Goal: Check status: Check status

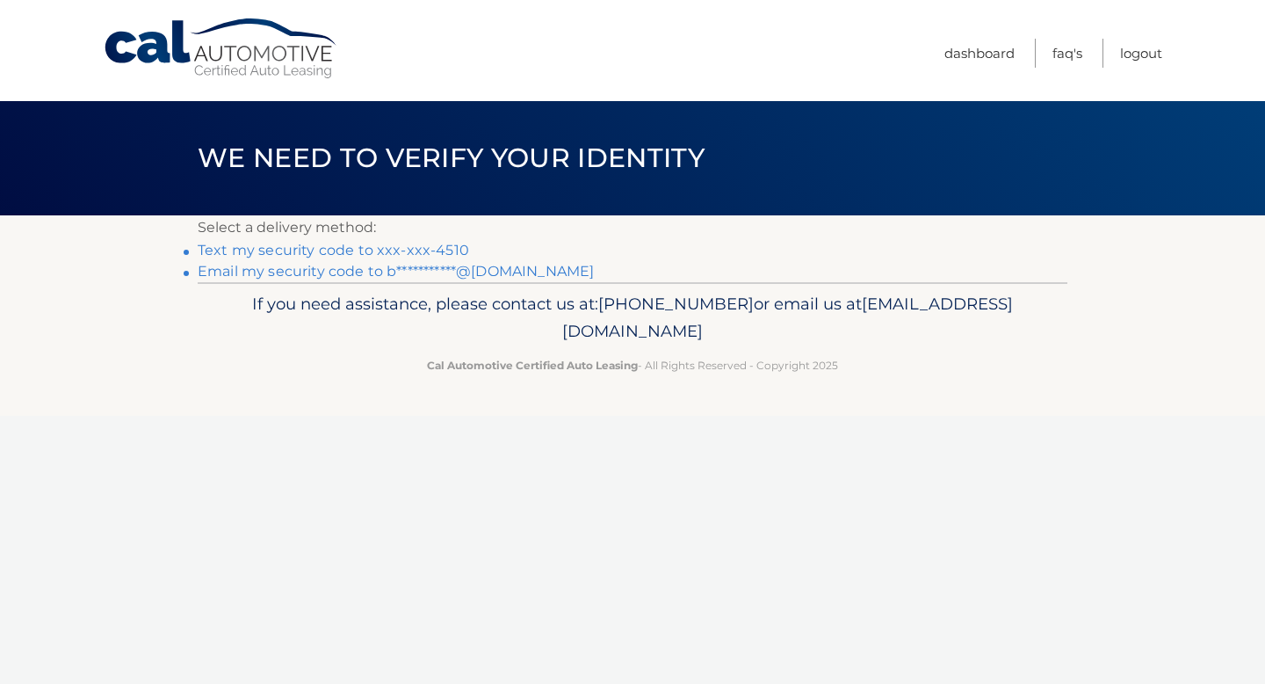
click at [386, 245] on link "Text my security code to xxx-xxx-4510" at bounding box center [333, 250] width 271 height 17
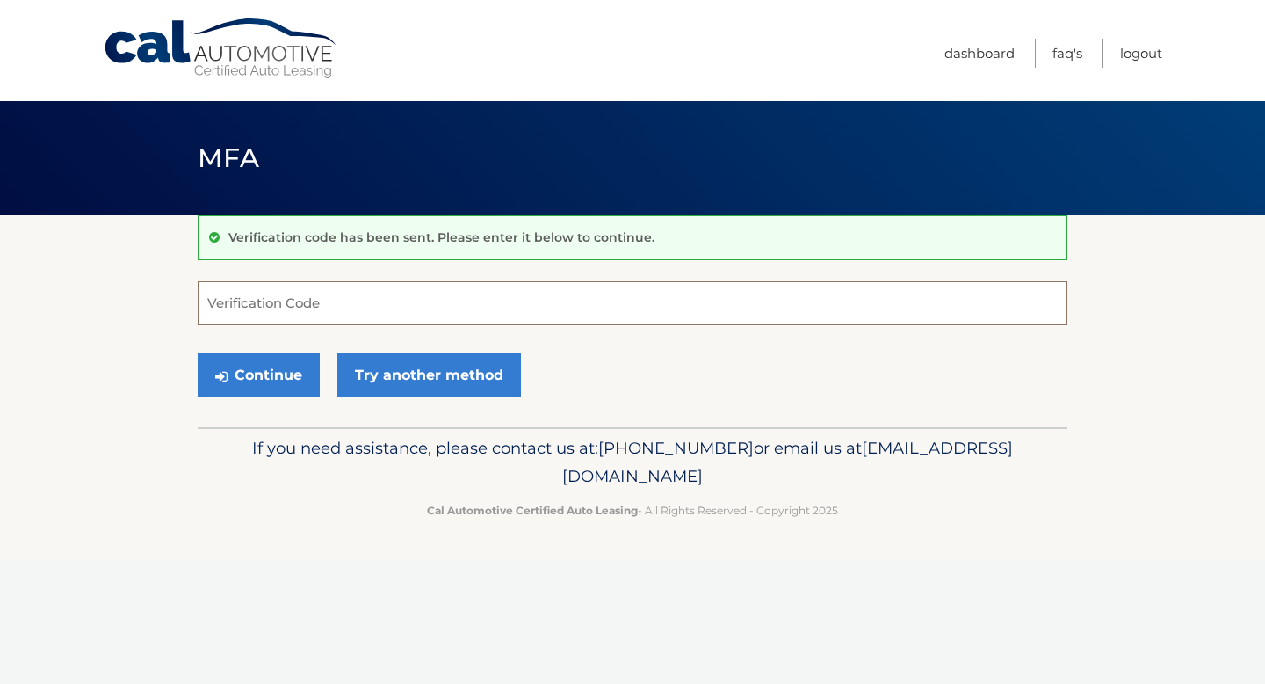
click at [322, 313] on input "Verification Code" at bounding box center [633, 303] width 870 height 44
type input "225988"
click at [198, 353] on button "Continue" at bounding box center [259, 375] width 122 height 44
click at [244, 373] on button "Continue" at bounding box center [259, 375] width 122 height 44
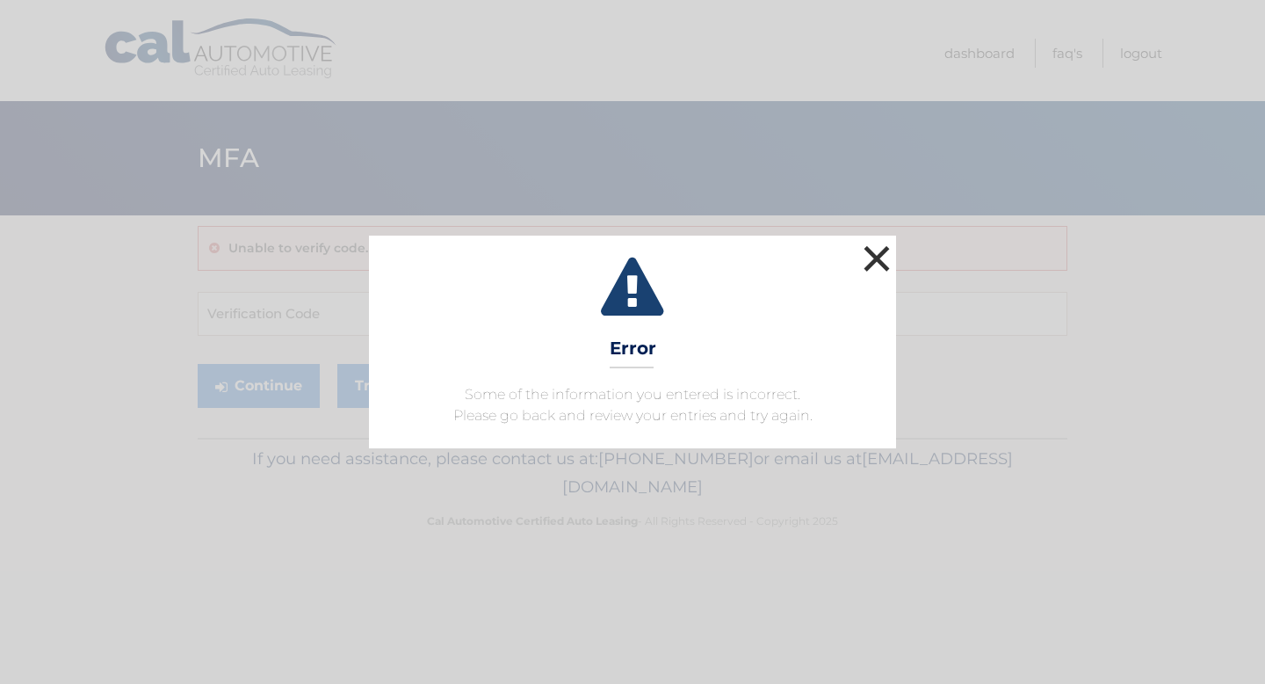
click at [872, 257] on button "×" at bounding box center [876, 258] width 35 height 35
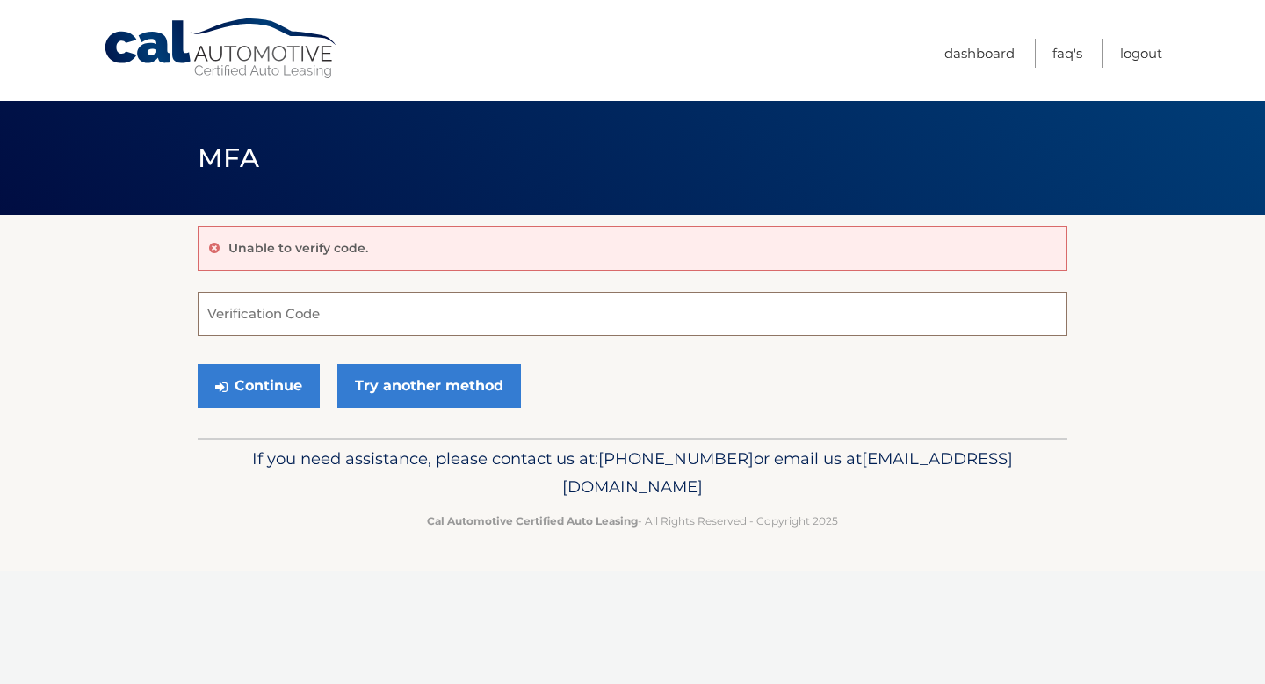
click at [346, 292] on input "Verification Code" at bounding box center [633, 314] width 870 height 44
type input "225988"
click at [251, 380] on button "Continue" at bounding box center [259, 386] width 122 height 44
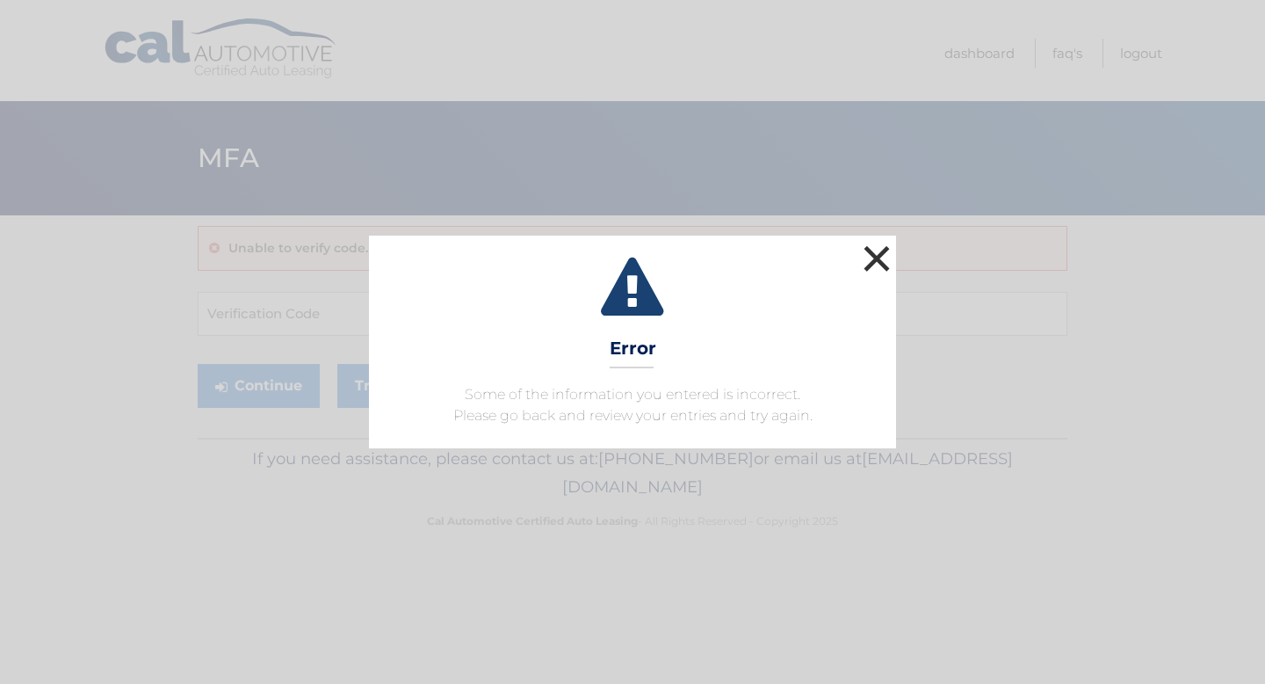
click at [879, 261] on button "×" at bounding box center [876, 258] width 35 height 35
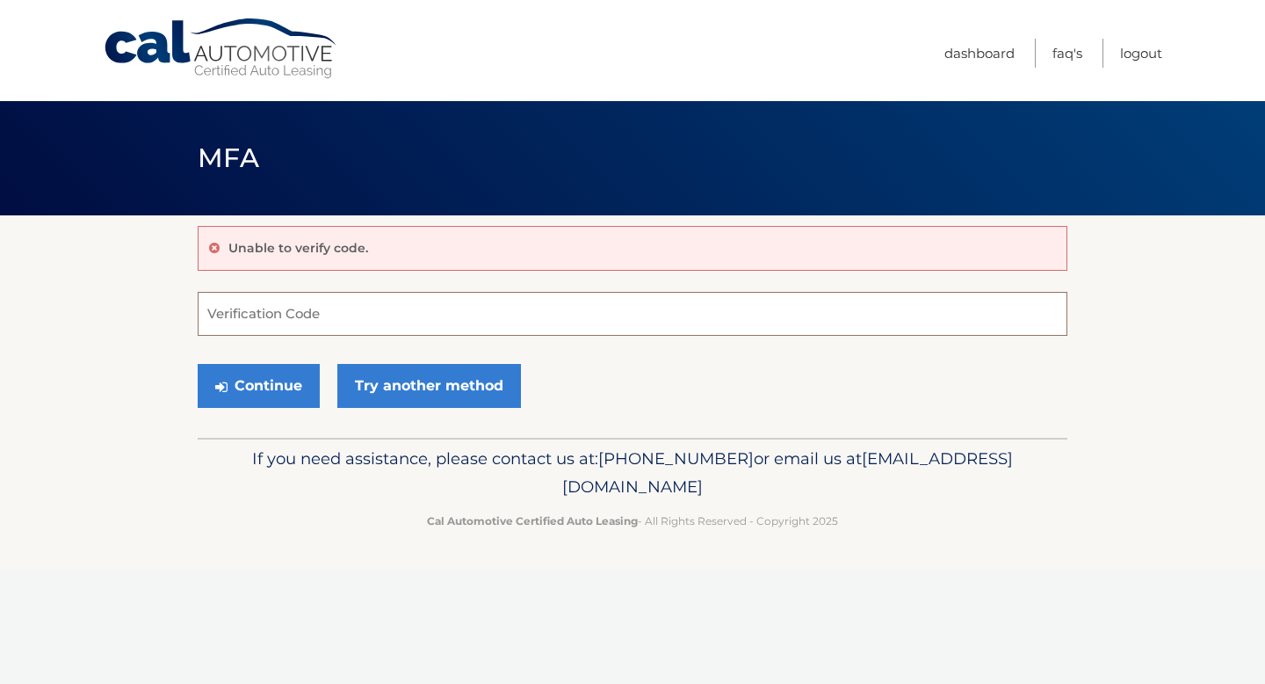
click at [272, 315] on input "Verification Code" at bounding box center [633, 314] width 870 height 44
click at [227, 393] on button "Continue" at bounding box center [259, 386] width 122 height 44
click at [325, 311] on input "Verification Code" at bounding box center [633, 314] width 870 height 44
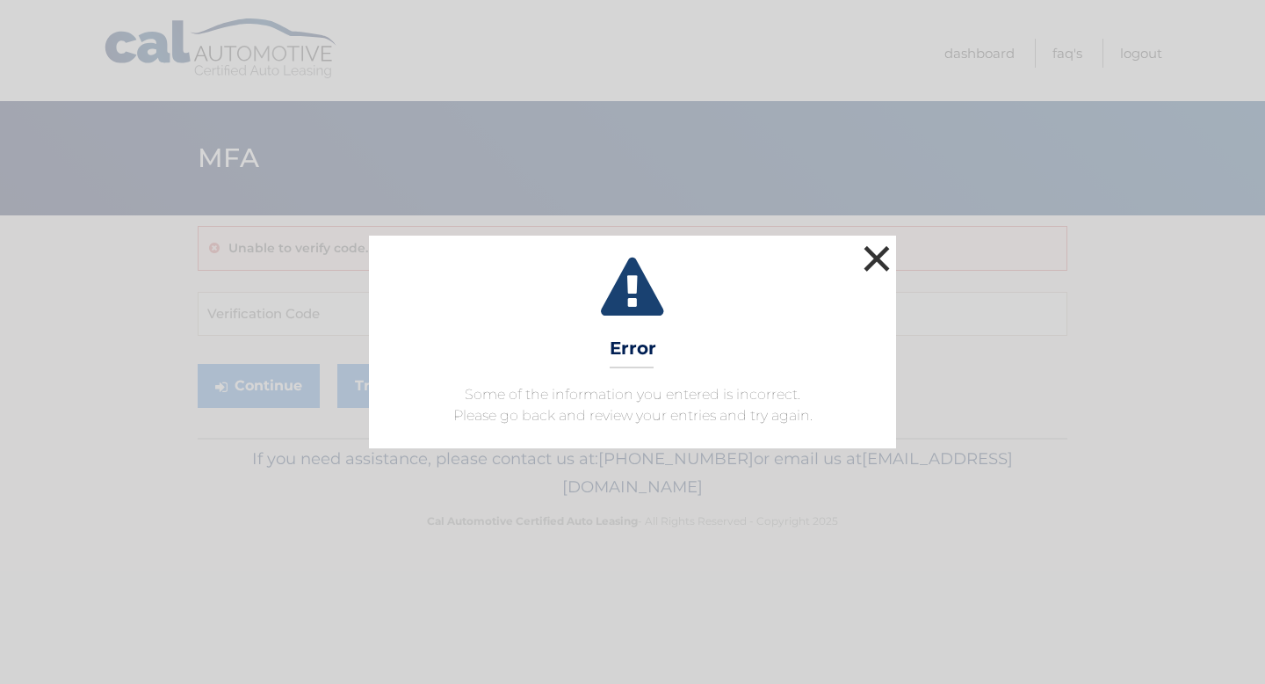
click at [872, 255] on button "×" at bounding box center [876, 258] width 35 height 35
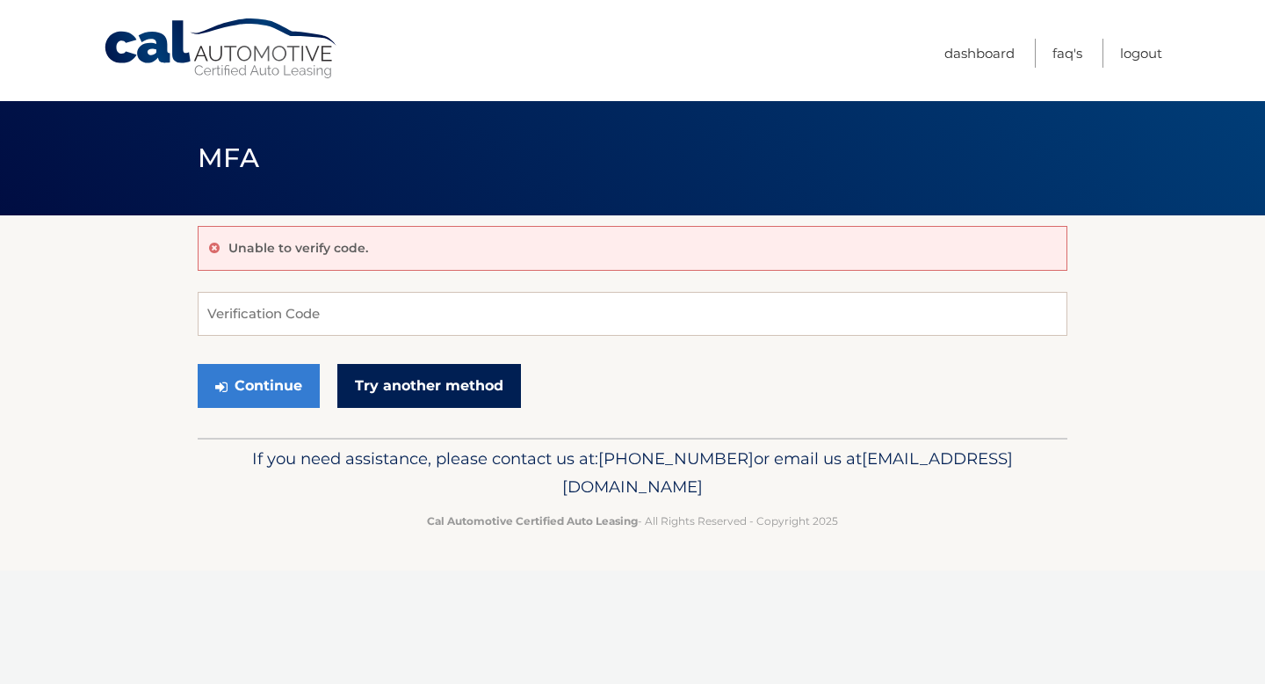
click at [467, 383] on link "Try another method" at bounding box center [429, 386] width 184 height 44
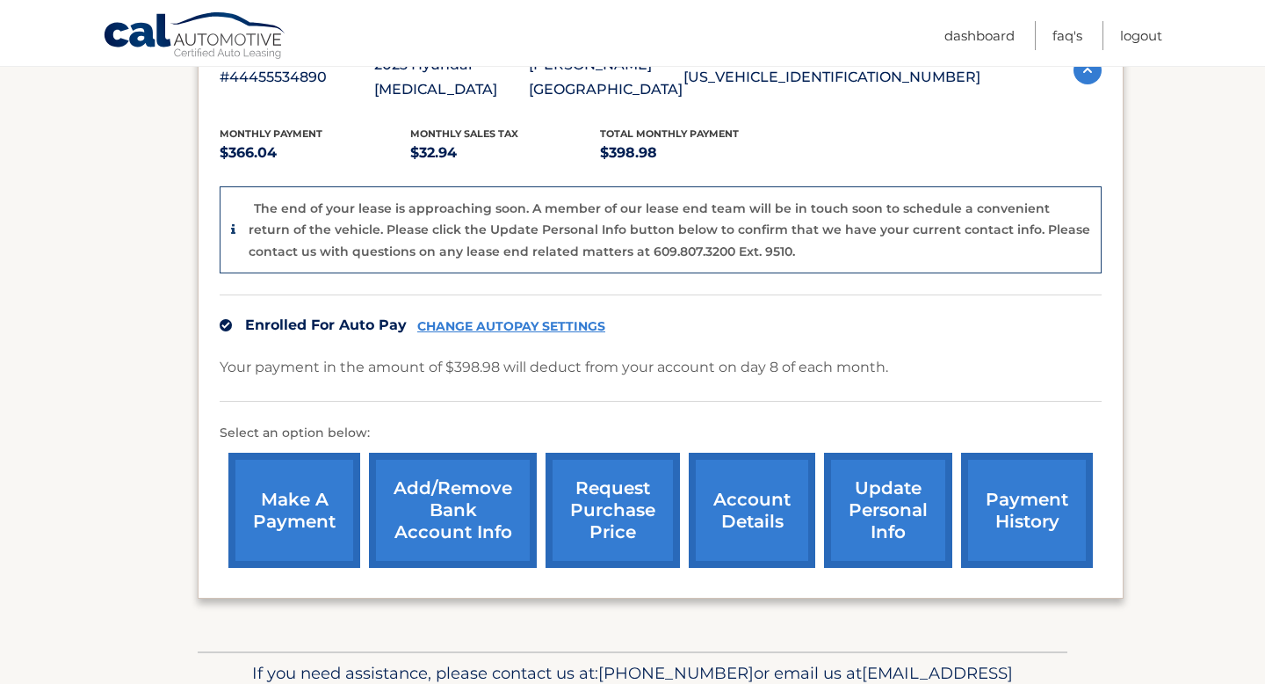
scroll to position [354, 0]
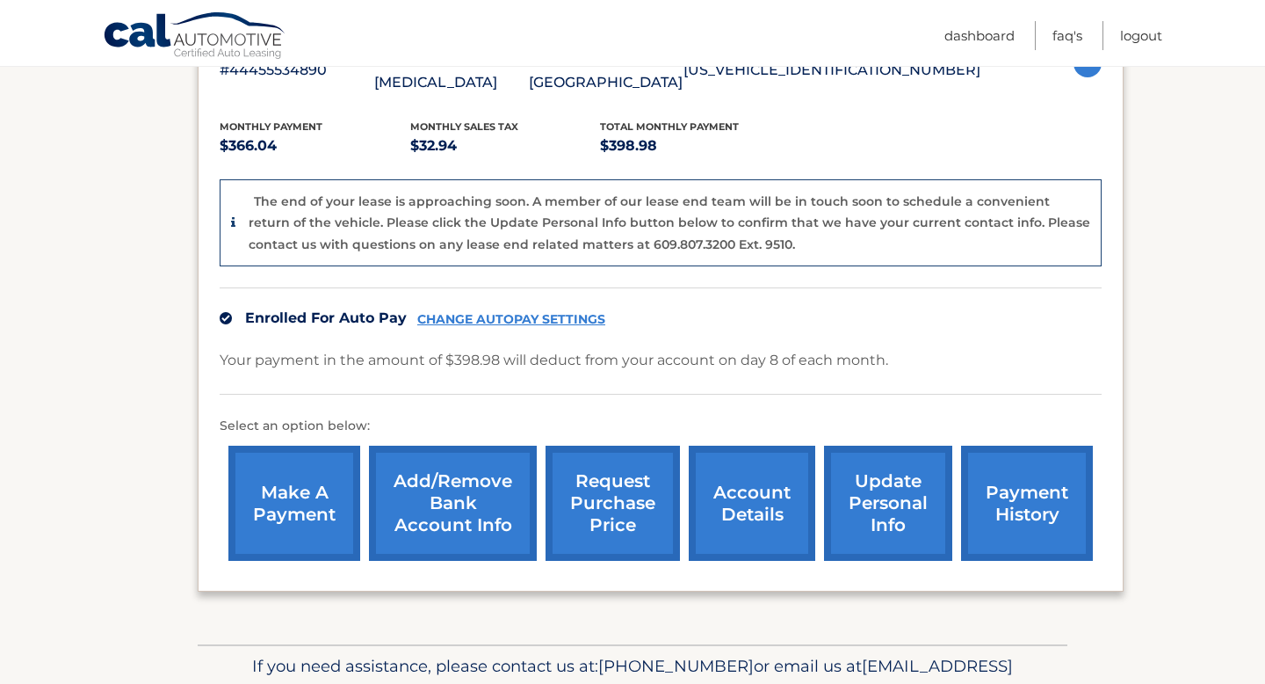
click at [724, 484] on link "account details" at bounding box center [752, 502] width 127 height 115
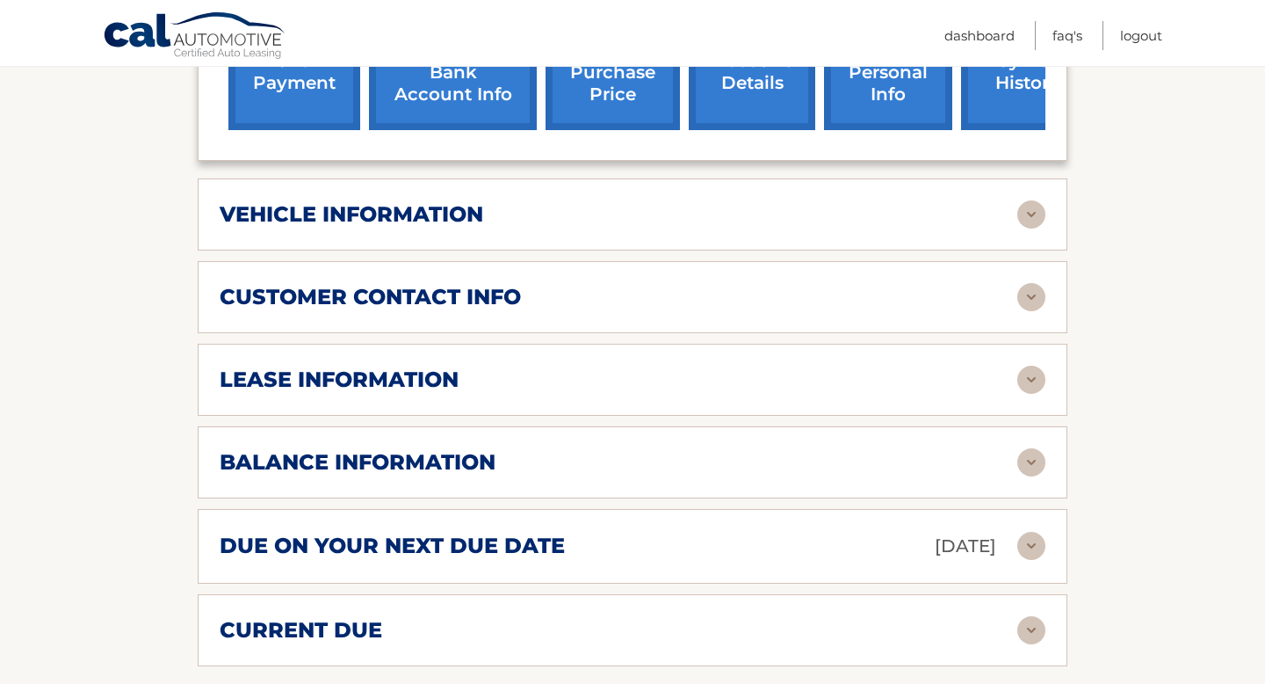
scroll to position [700, 0]
click at [444, 368] on h2 "lease information" at bounding box center [339, 378] width 239 height 26
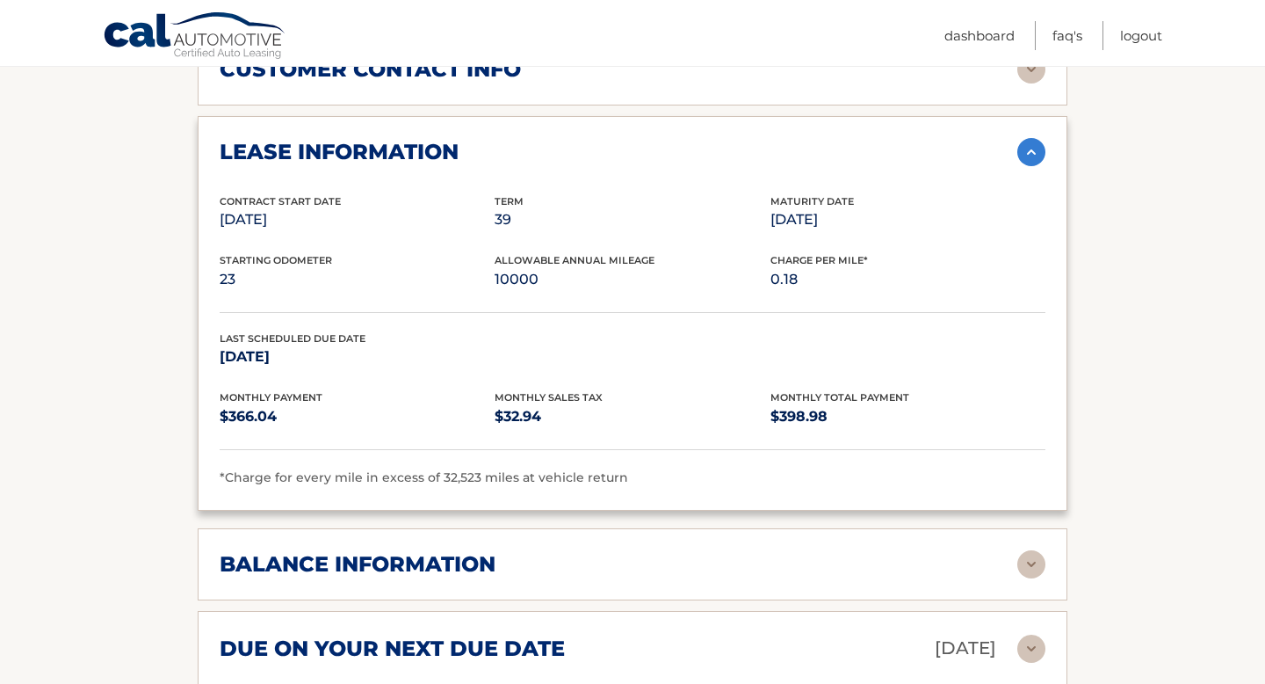
scroll to position [909, 0]
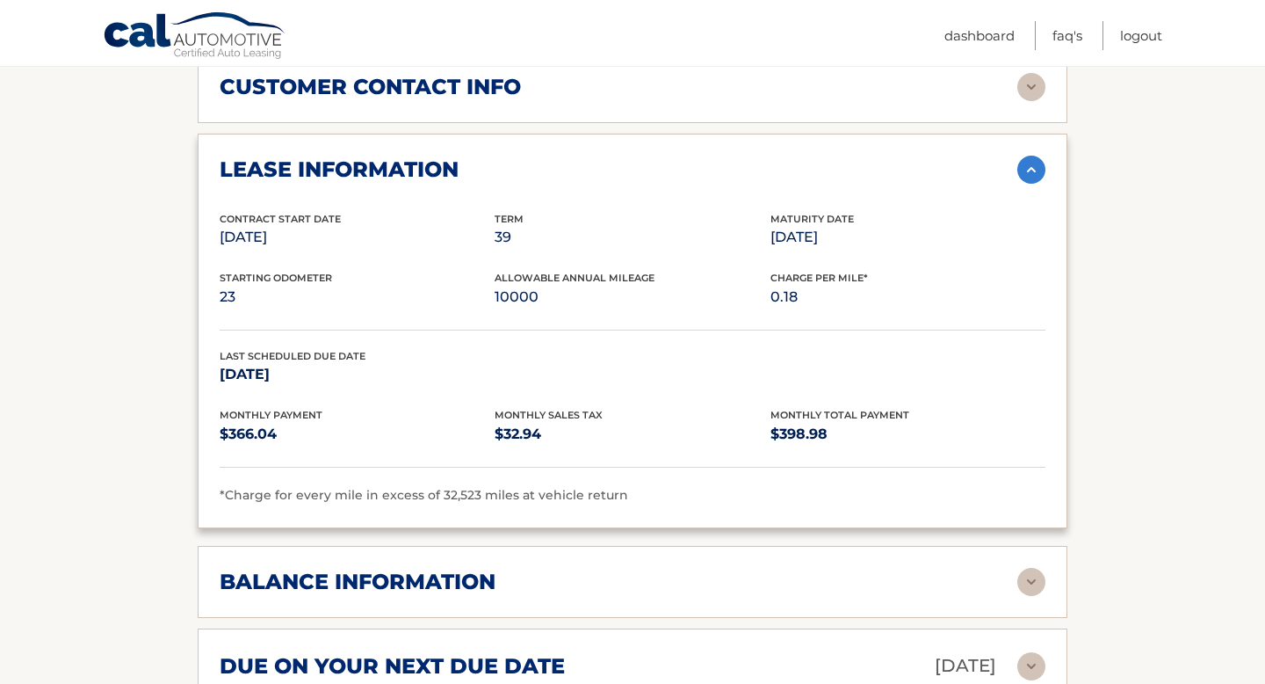
click at [1026, 178] on img at bounding box center [1031, 170] width 28 height 28
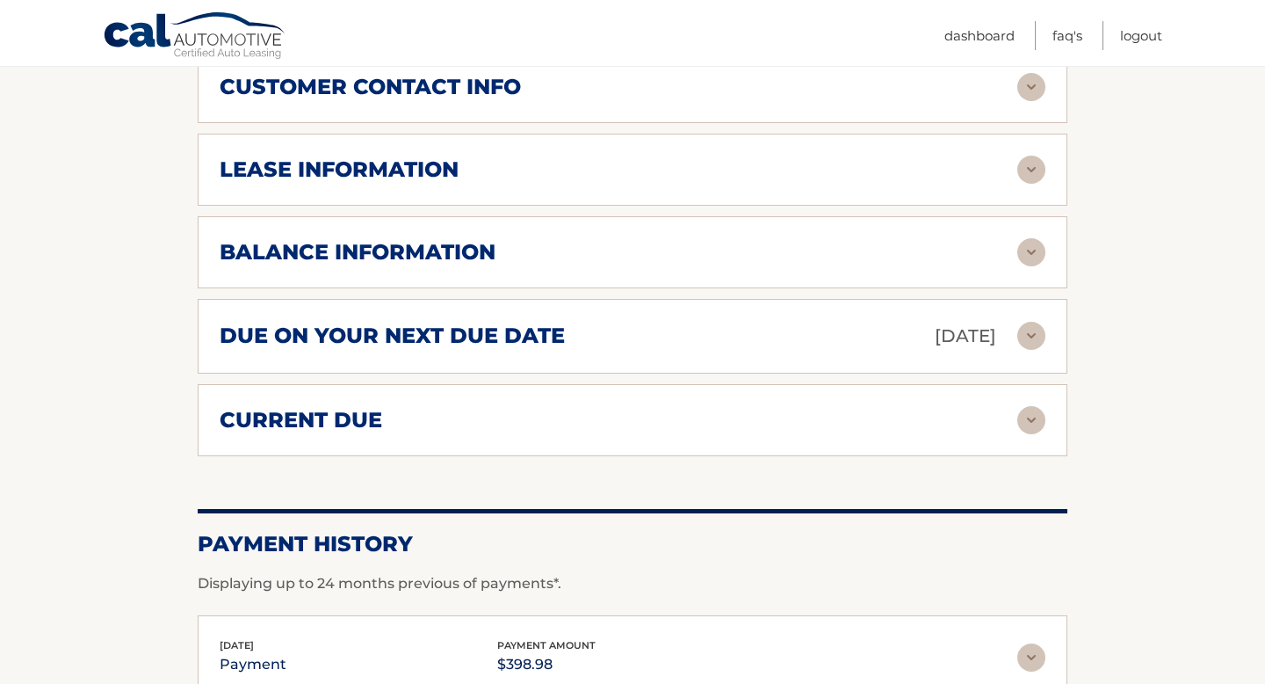
click at [375, 253] on h2 "balance information" at bounding box center [358, 252] width 276 height 26
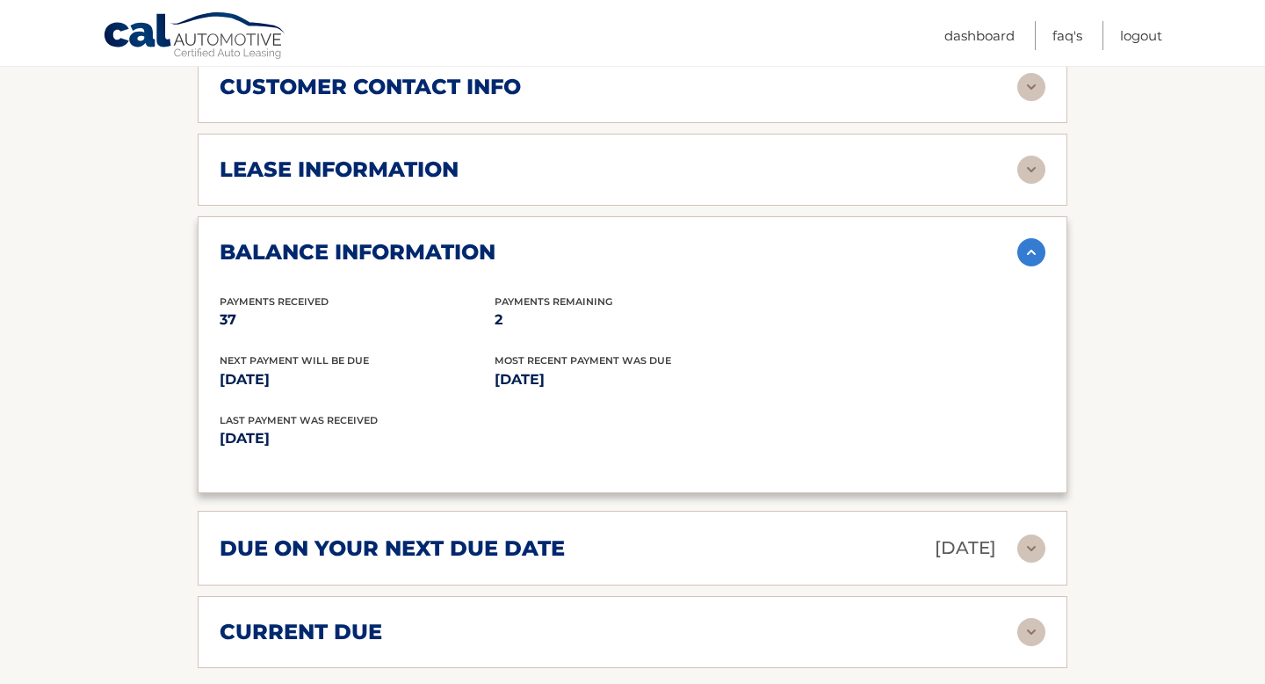
click at [375, 253] on h2 "balance information" at bounding box center [358, 252] width 276 height 26
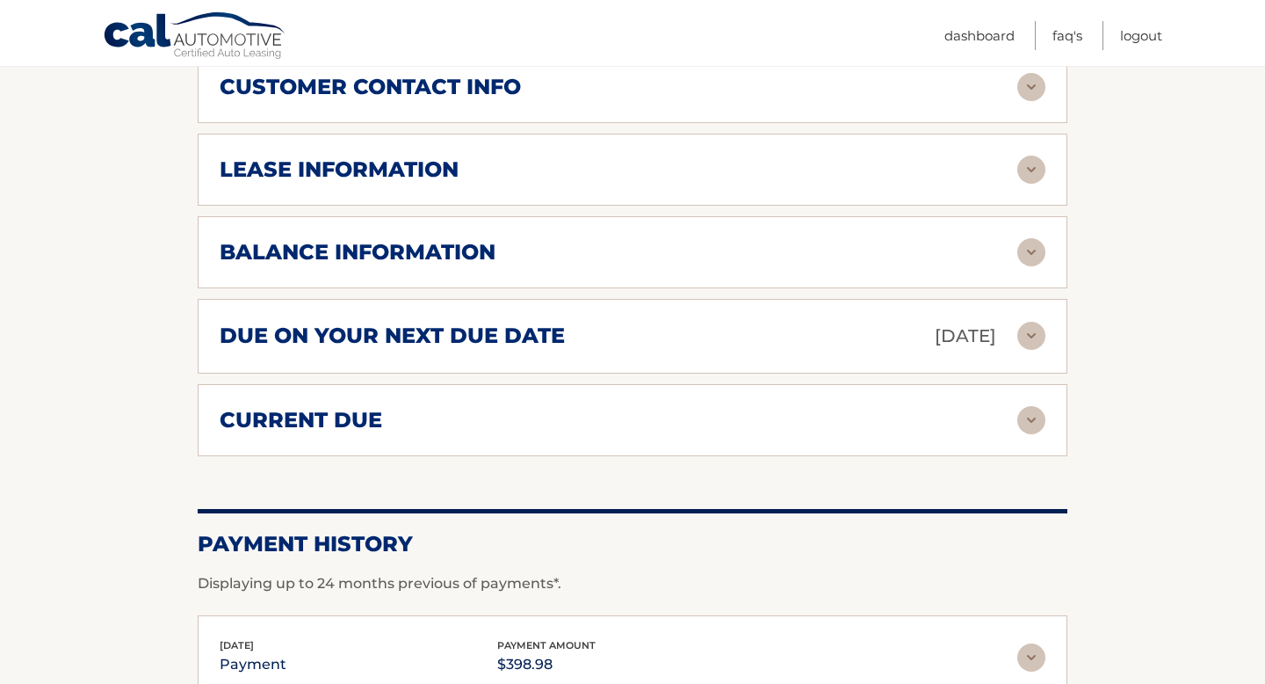
click at [414, 255] on h2 "balance information" at bounding box center [358, 252] width 276 height 26
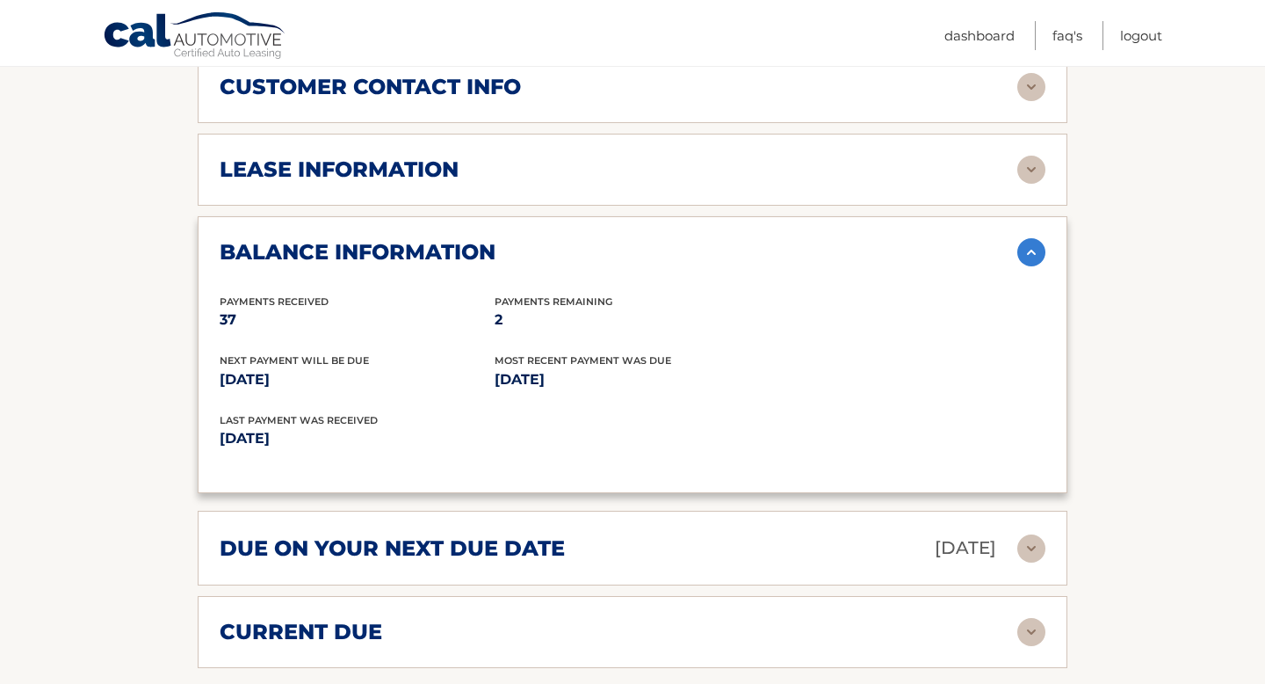
click at [414, 255] on h2 "balance information" at bounding box center [358, 252] width 276 height 26
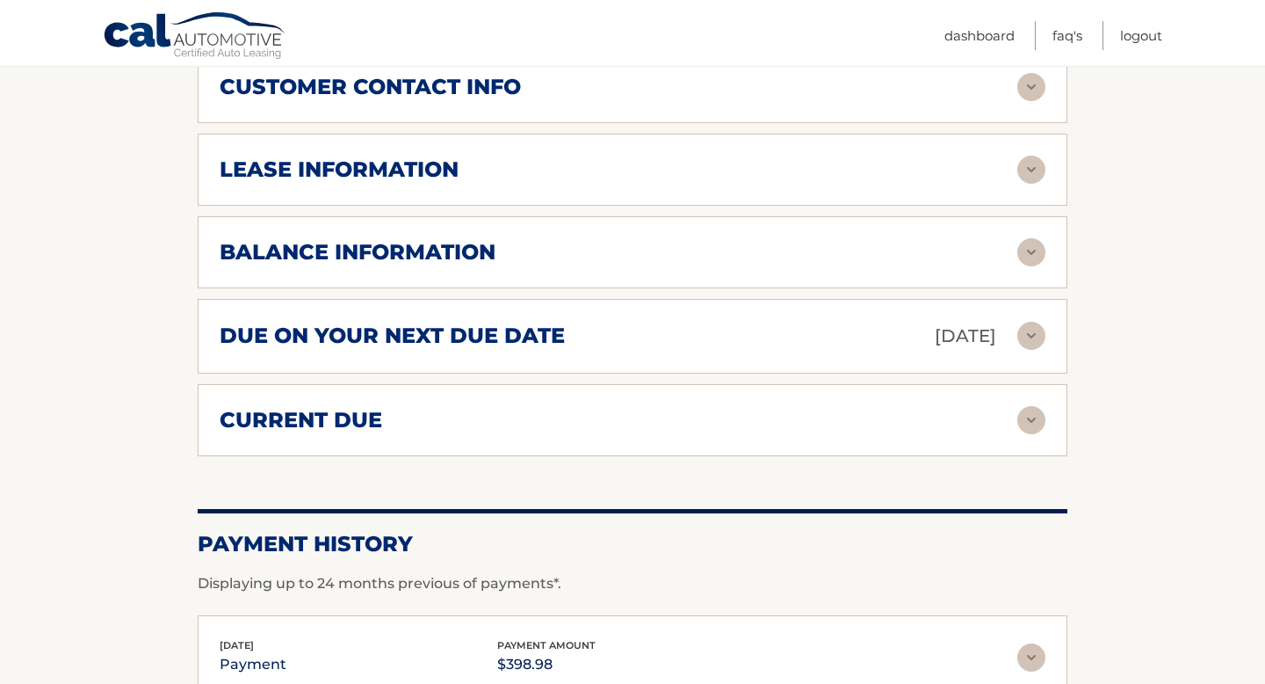
click at [501, 392] on div "current due Late Charges $0.00 Miscelleneous Charges* $0.00 Sales Tax $0.00 pay…" at bounding box center [633, 420] width 870 height 72
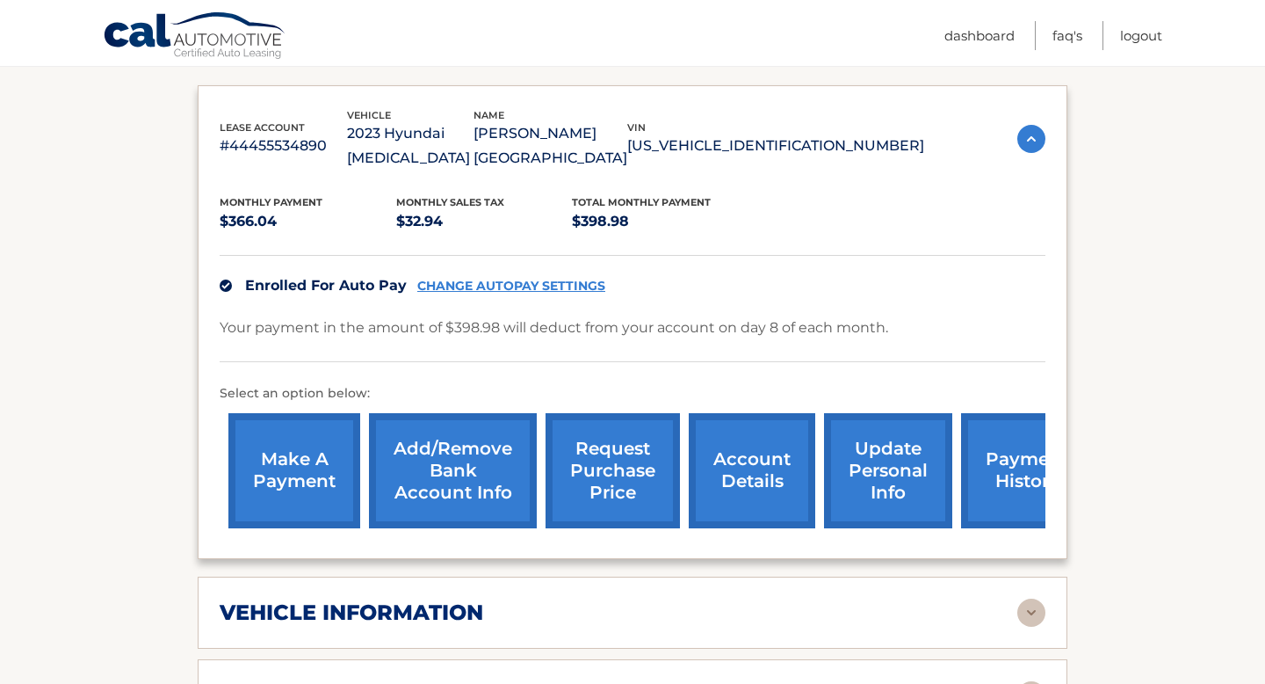
scroll to position [298, 0]
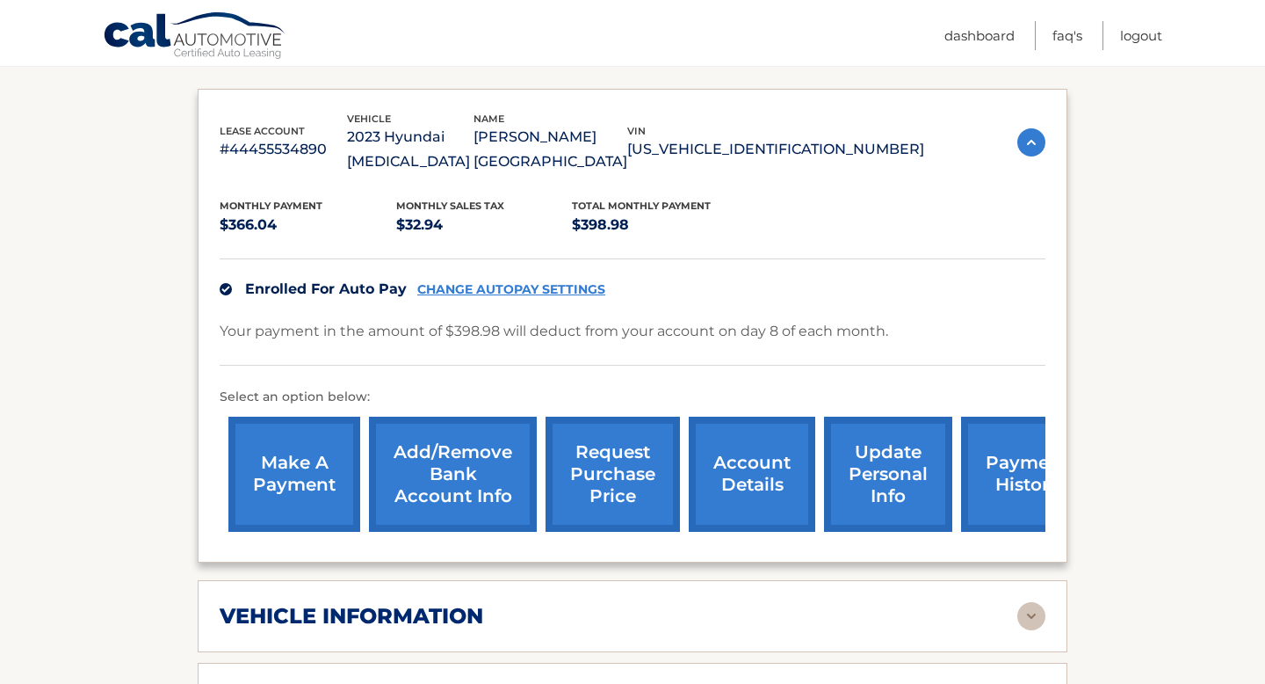
click at [621, 483] on link "request purchase price" at bounding box center [613, 473] width 134 height 115
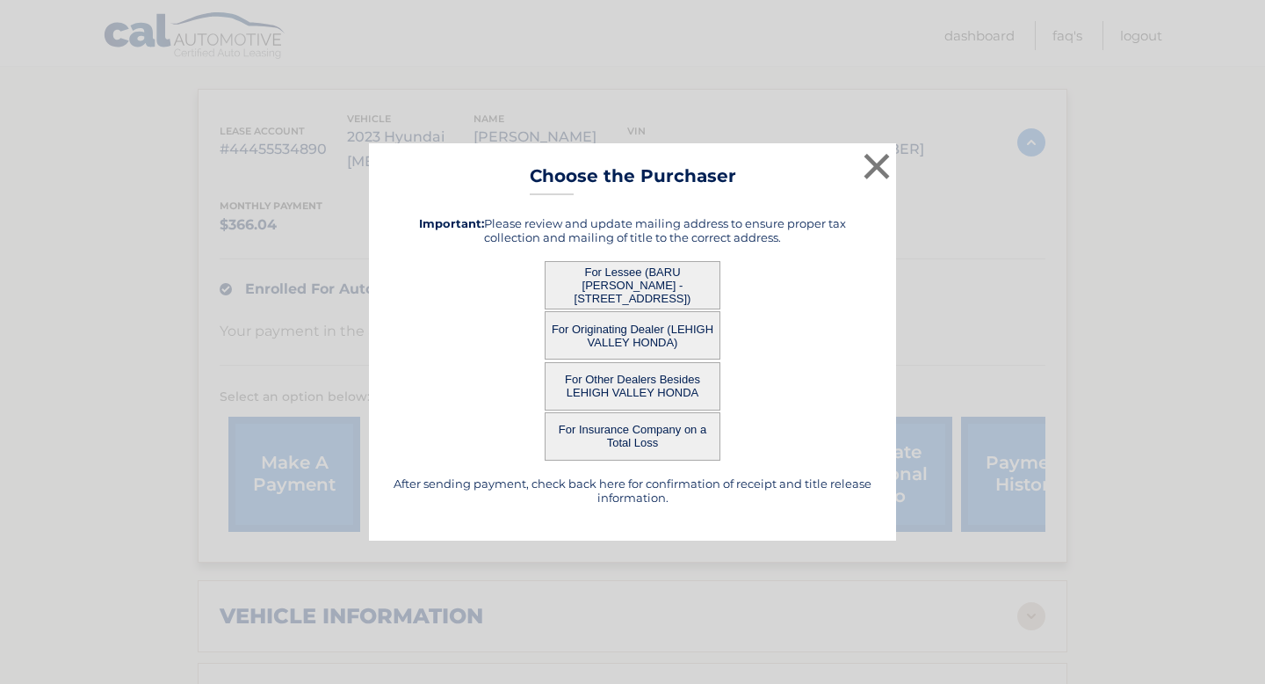
click at [677, 267] on button "For Lessee (BARU [PERSON_NAME] - [STREET_ADDRESS])" at bounding box center [633, 285] width 176 height 48
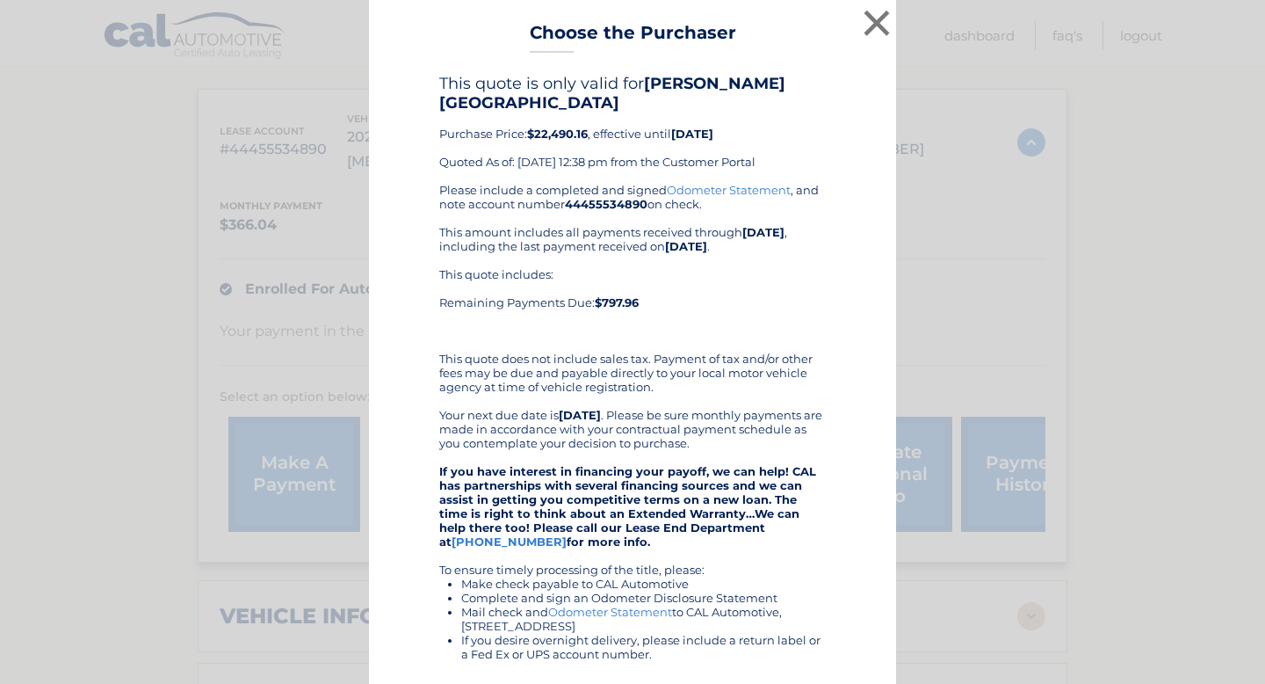
scroll to position [271, 0]
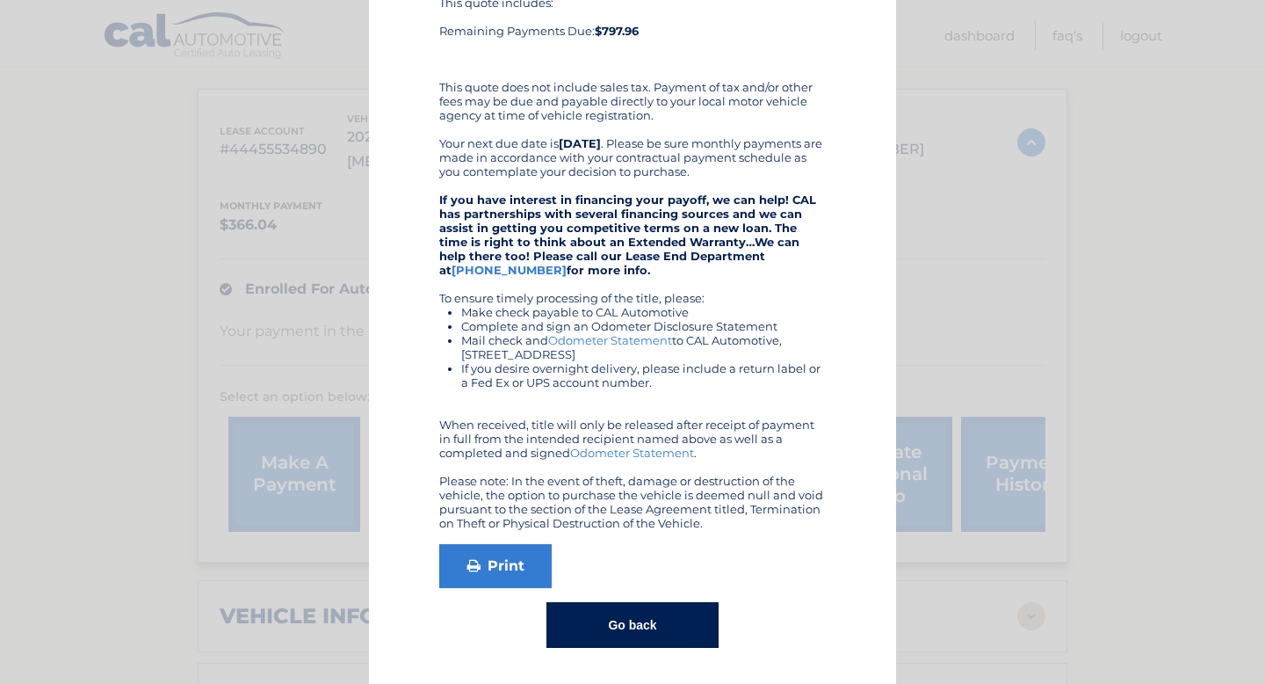
click at [645, 619] on button "Go back" at bounding box center [631, 625] width 171 height 46
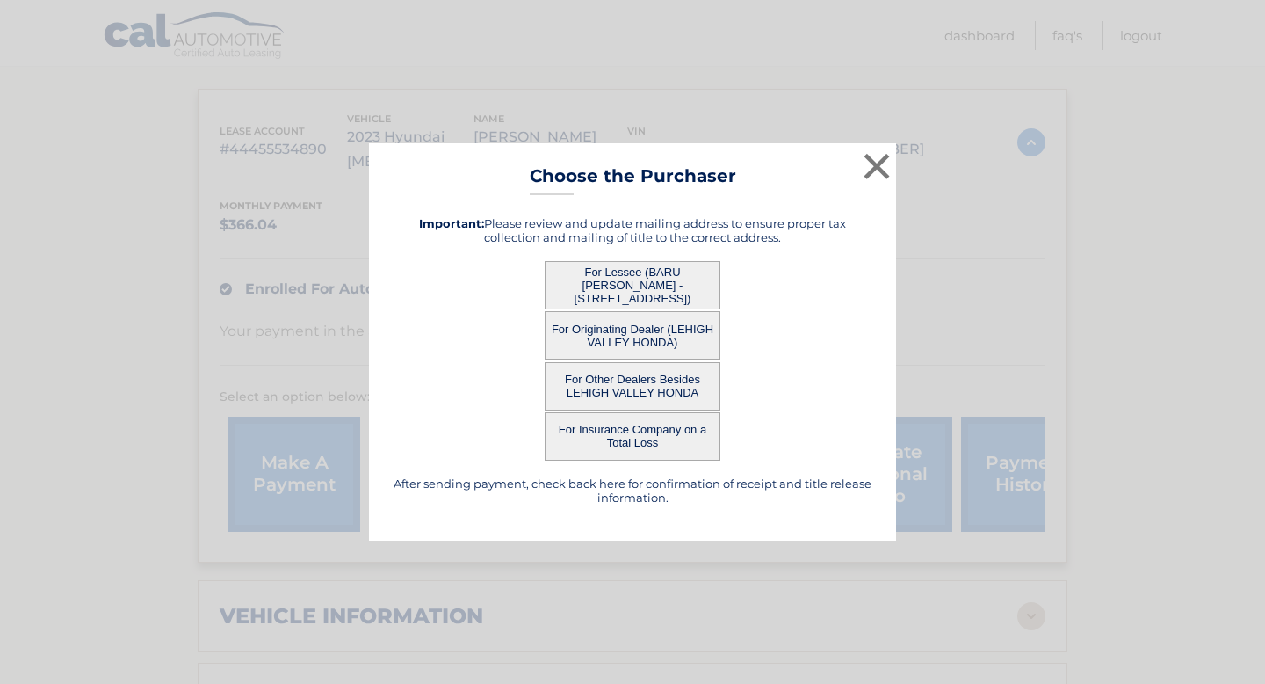
click at [634, 337] on button "For Originating Dealer (LEHIGH VALLEY HONDA)" at bounding box center [633, 335] width 176 height 48
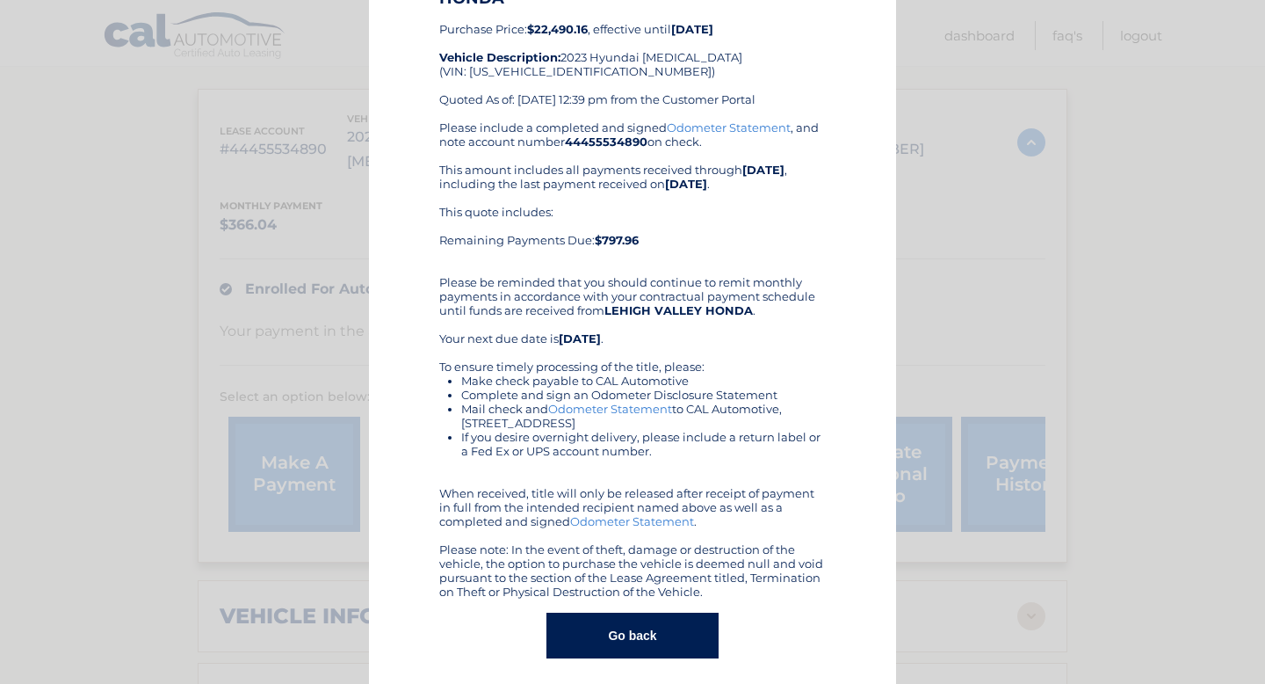
scroll to position [115, 0]
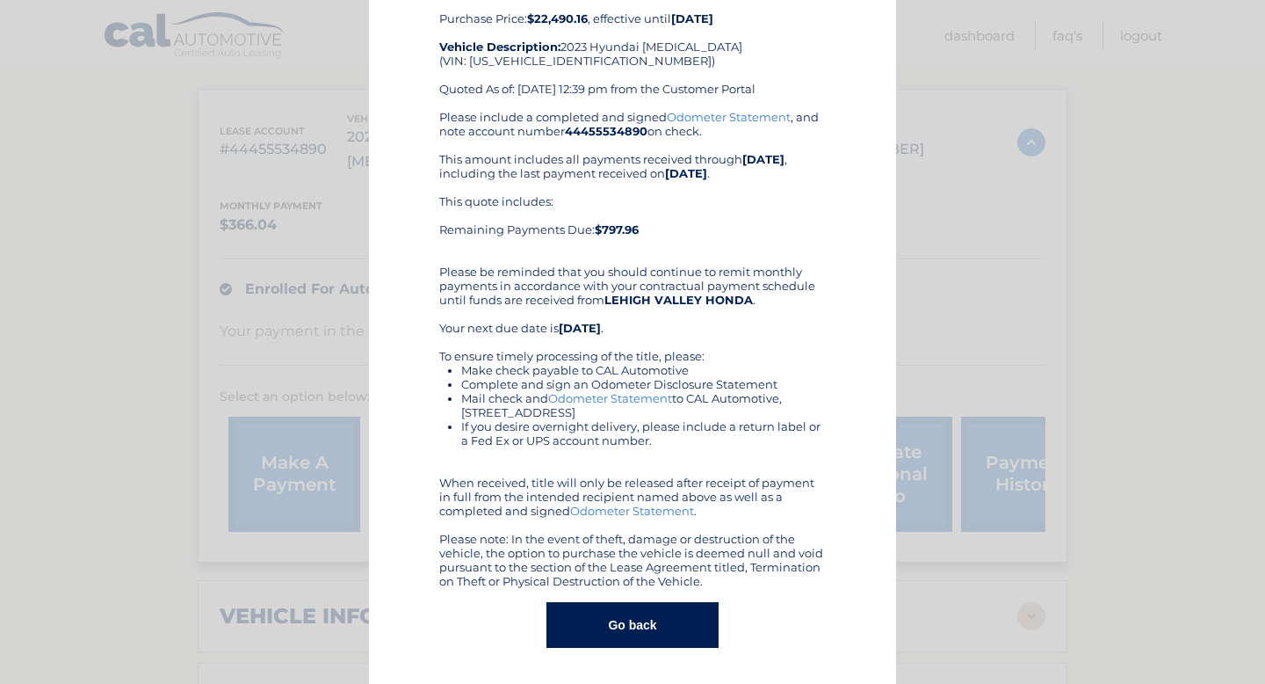
click at [633, 621] on button "Go back" at bounding box center [631, 625] width 171 height 46
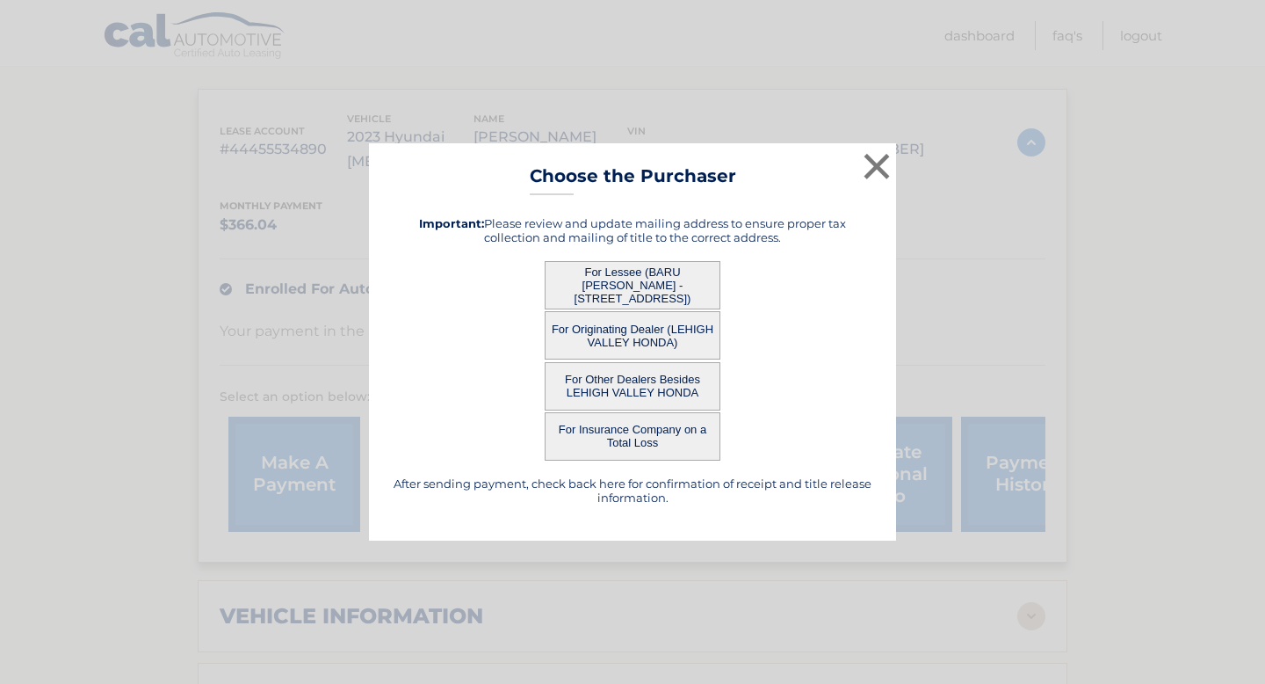
click at [623, 396] on button "For Other Dealers Besides LEHIGH VALLEY HONDA" at bounding box center [633, 386] width 176 height 48
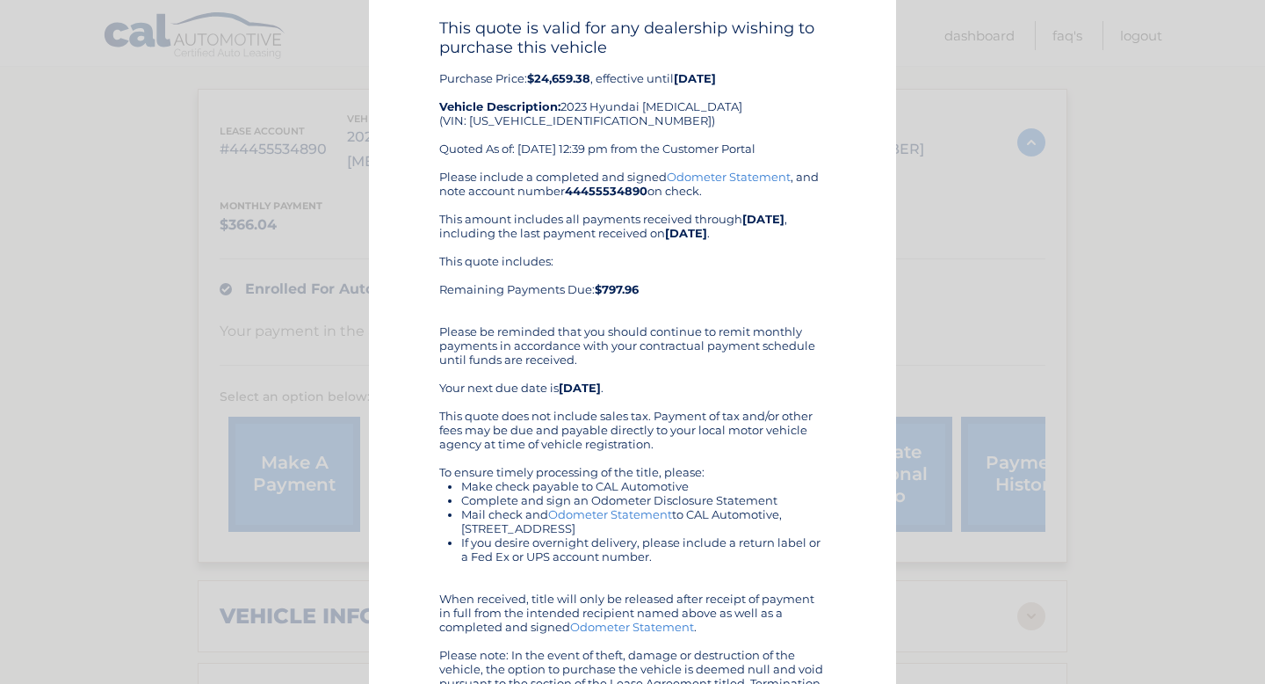
scroll to position [171, 0]
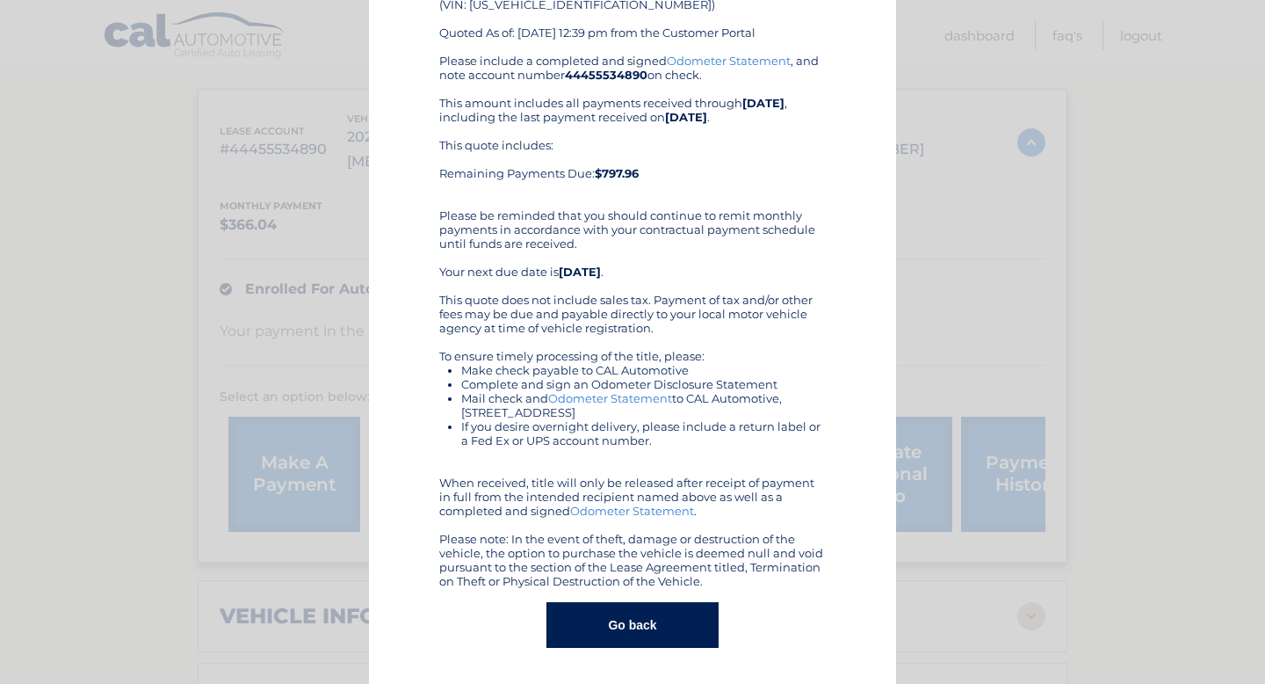
click at [653, 626] on button "Go back" at bounding box center [631, 625] width 171 height 46
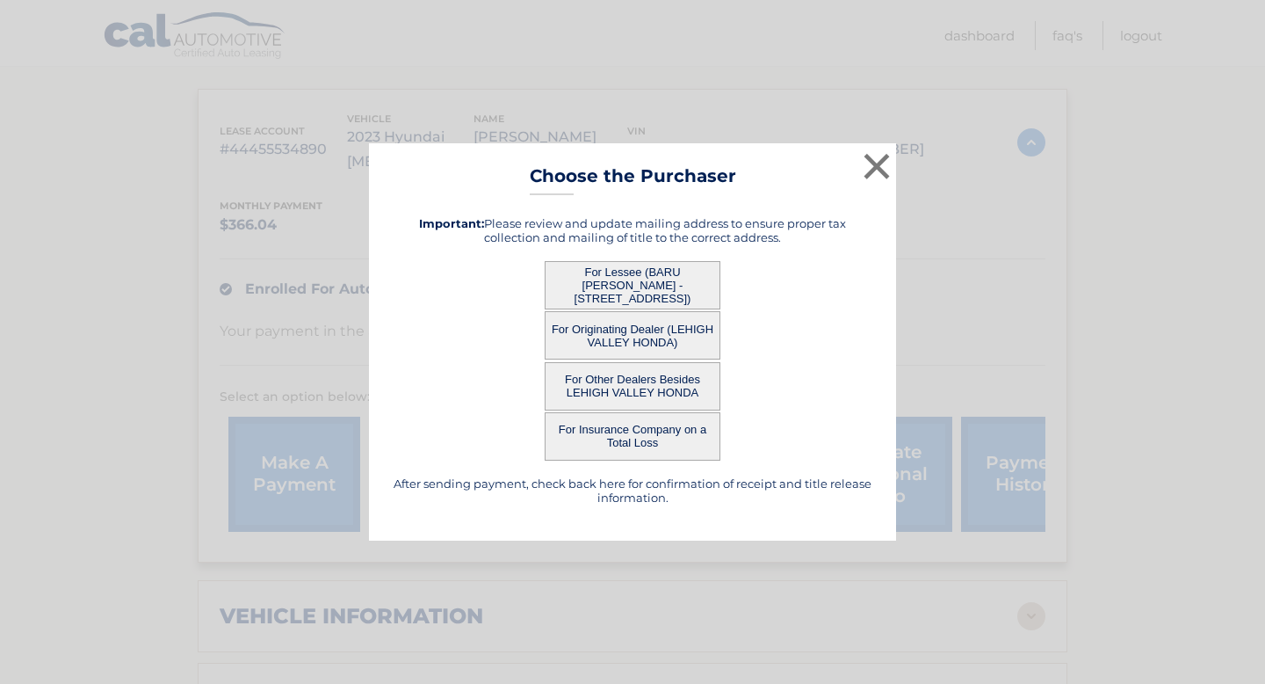
scroll to position [0, 0]
click at [883, 165] on button "×" at bounding box center [876, 165] width 35 height 35
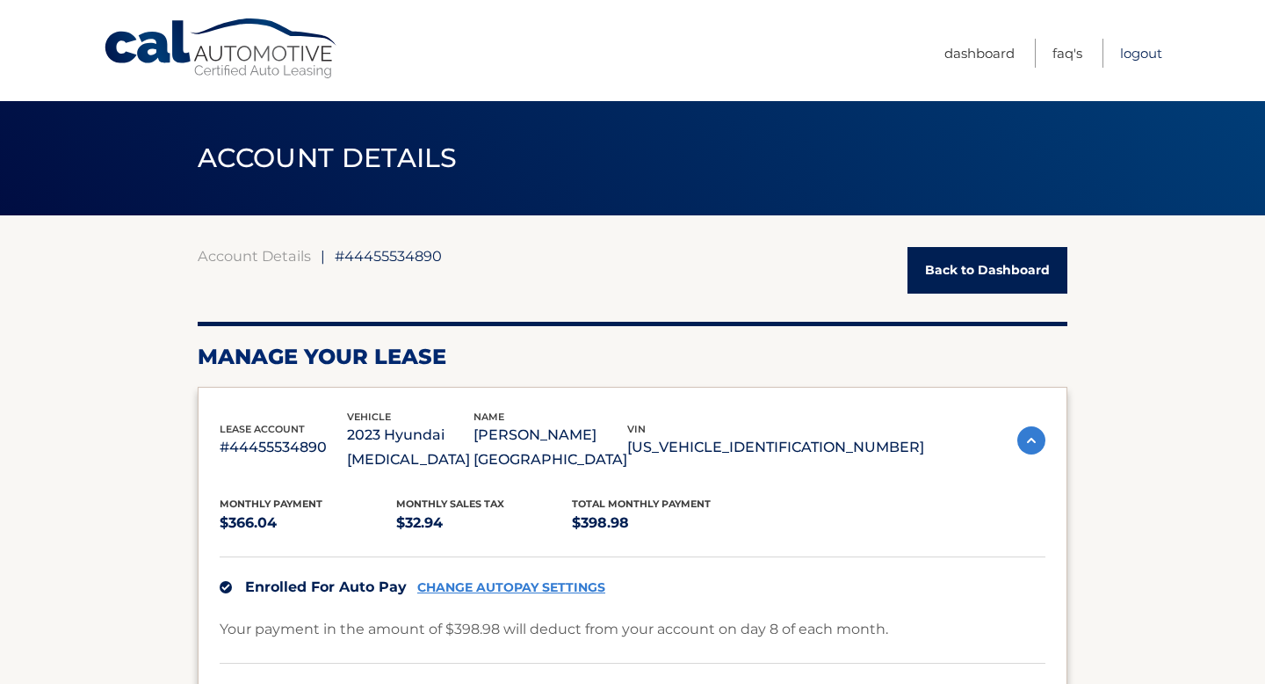
click at [1122, 49] on link "Logout" at bounding box center [1141, 53] width 42 height 29
